Goal: Register for event/course

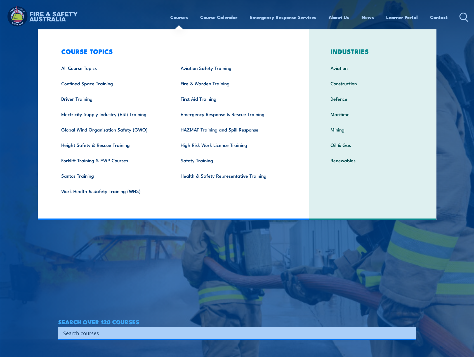
click at [203, 178] on link "Health & Safety Representative Training" at bounding box center [231, 175] width 119 height 15
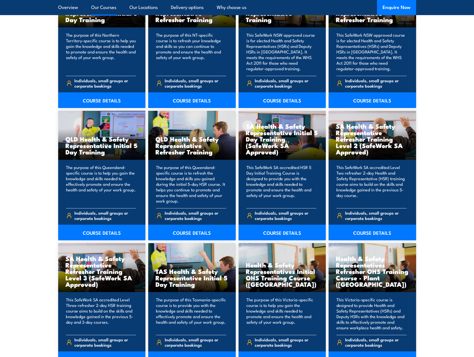
scroll to position [692, 0]
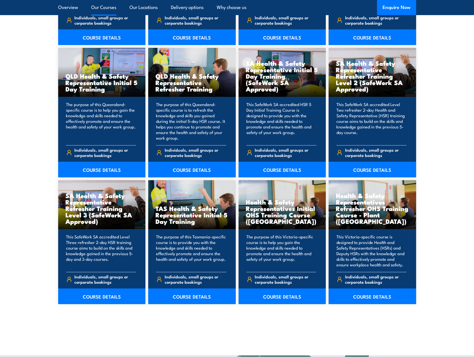
click at [192, 296] on link "COURSE DETAILS" at bounding box center [192, 296] width 88 height 16
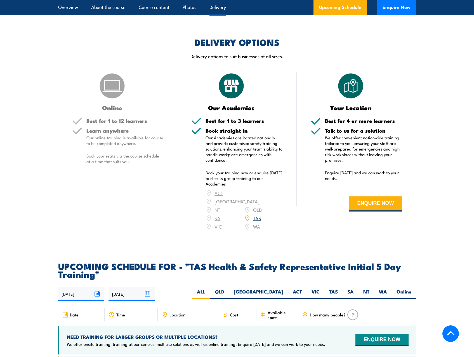
scroll to position [685, 0]
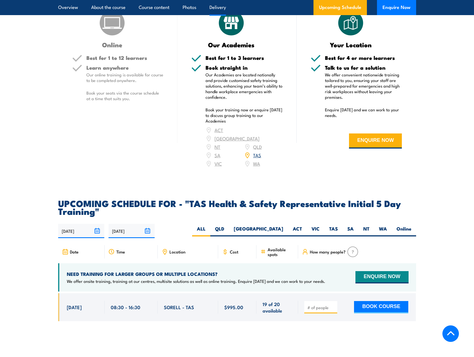
click at [333, 225] on label "TAS" at bounding box center [333, 230] width 18 height 11
click at [338, 225] on input "TAS" at bounding box center [340, 227] width 4 height 4
radio input "true"
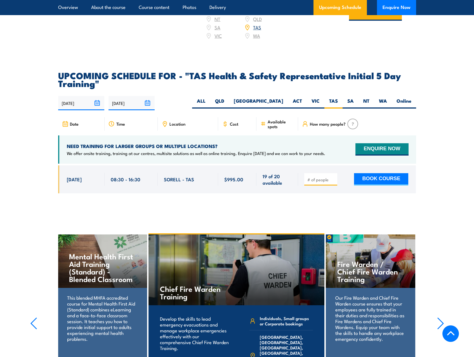
scroll to position [806, 0]
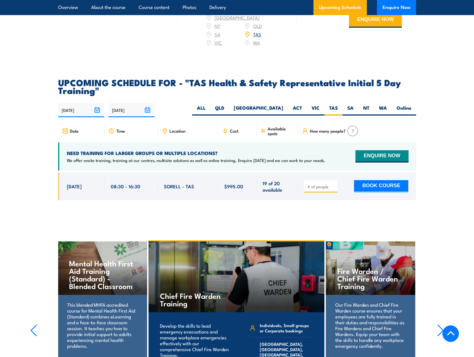
click at [67, 8] on link "Overview" at bounding box center [68, 7] width 20 height 15
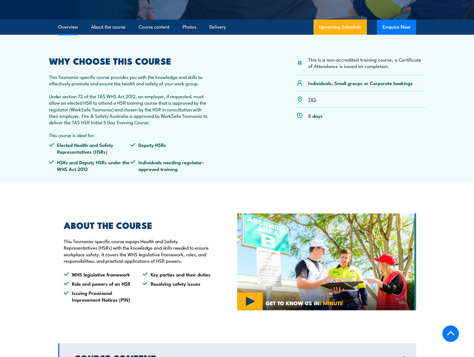
scroll to position [41, 0]
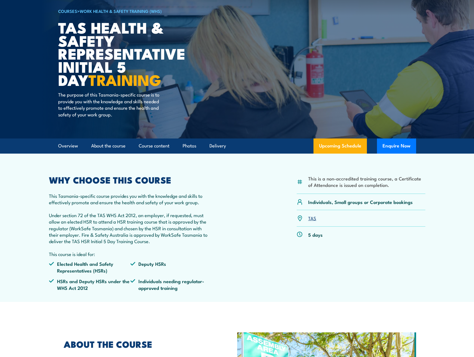
click at [334, 147] on link "Upcoming Schedule" at bounding box center [339, 145] width 53 height 15
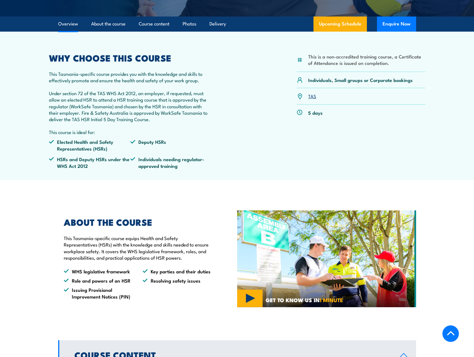
scroll to position [156, 0]
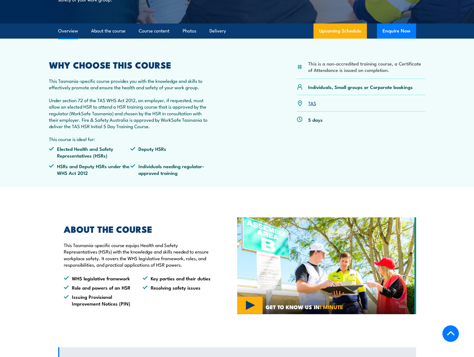
click at [112, 31] on link "About the course" at bounding box center [108, 30] width 34 height 15
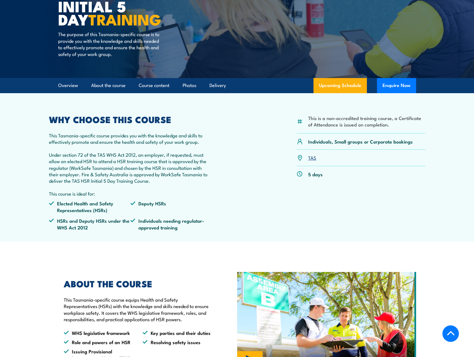
scroll to position [342, 0]
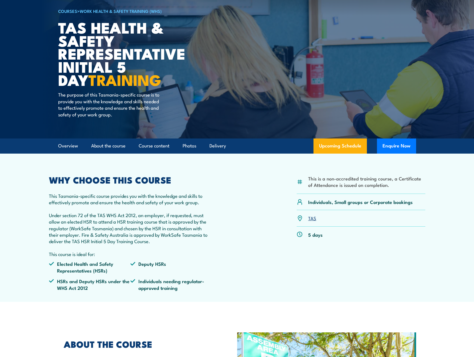
scroll to position [160, 0]
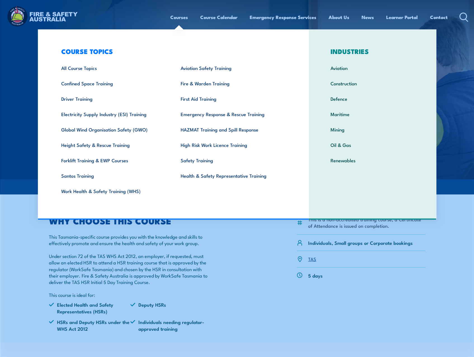
click at [177, 18] on link "Courses" at bounding box center [179, 17] width 18 height 15
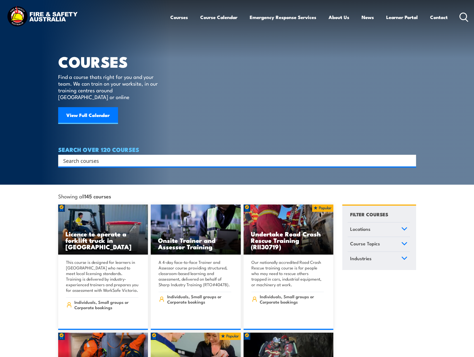
click at [78, 108] on link "View Full Calendar" at bounding box center [88, 115] width 60 height 17
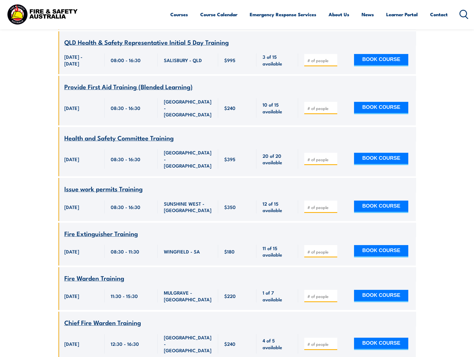
scroll to position [3215, 0]
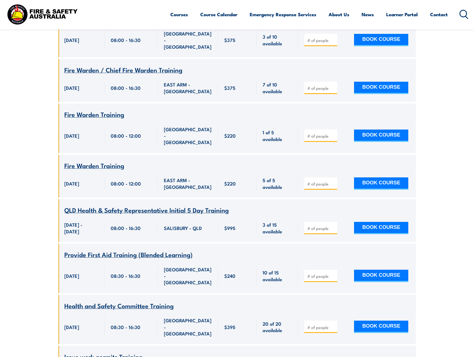
click at [216, 16] on link "Course Calendar" at bounding box center [218, 14] width 37 height 15
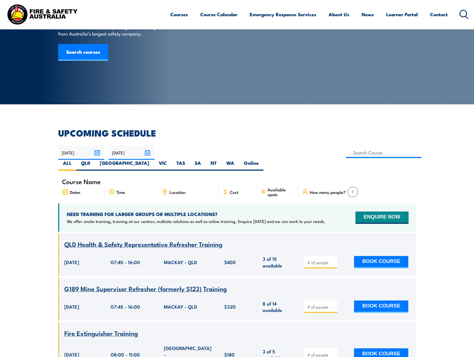
scroll to position [56, 0]
click at [190, 160] on label "TAS" at bounding box center [181, 165] width 18 height 11
click at [189, 160] on input "TAS" at bounding box center [187, 162] width 4 height 4
radio input "true"
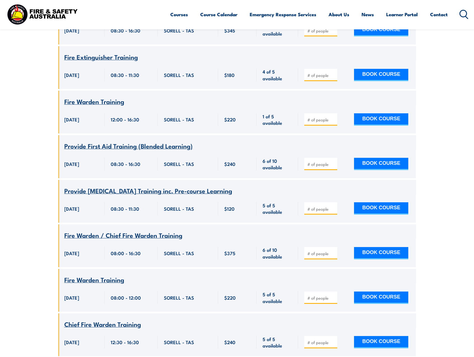
scroll to position [379, 0]
